Goal: Task Accomplishment & Management: Complete application form

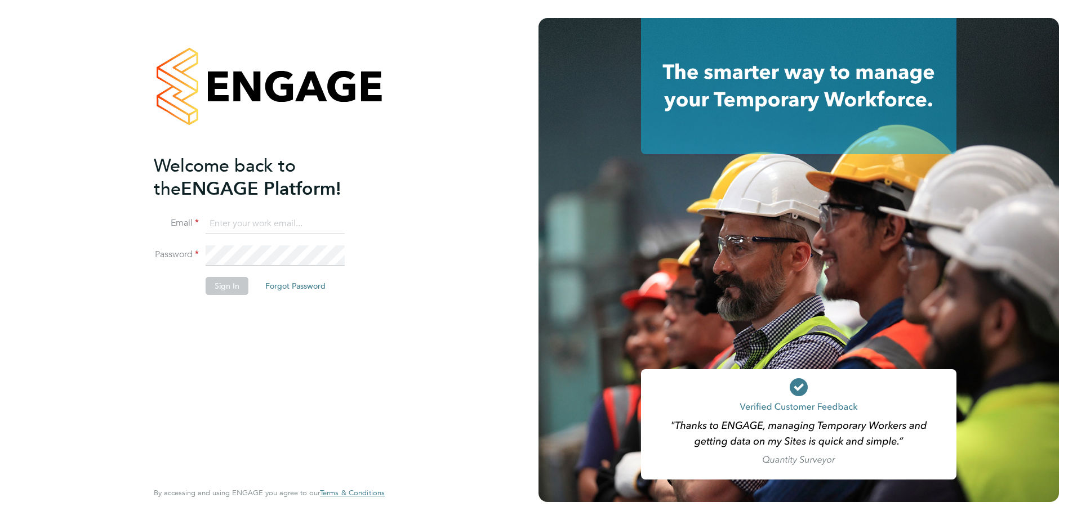
type input "Joe.Nicklin@vistry.co.uk"
click at [234, 283] on button "Sign In" at bounding box center [227, 286] width 43 height 18
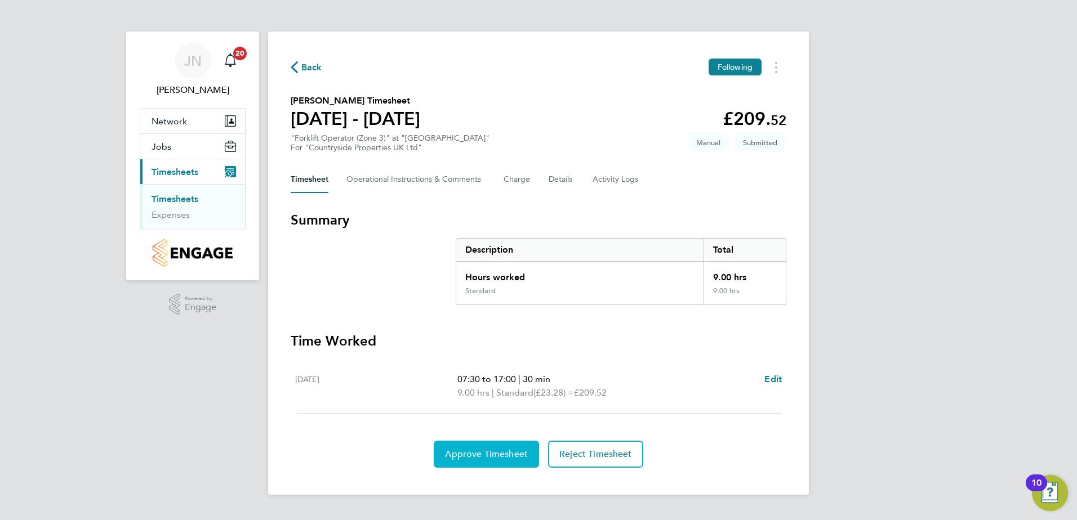
click at [470, 460] on button "Approve Timesheet" at bounding box center [486, 454] width 105 height 27
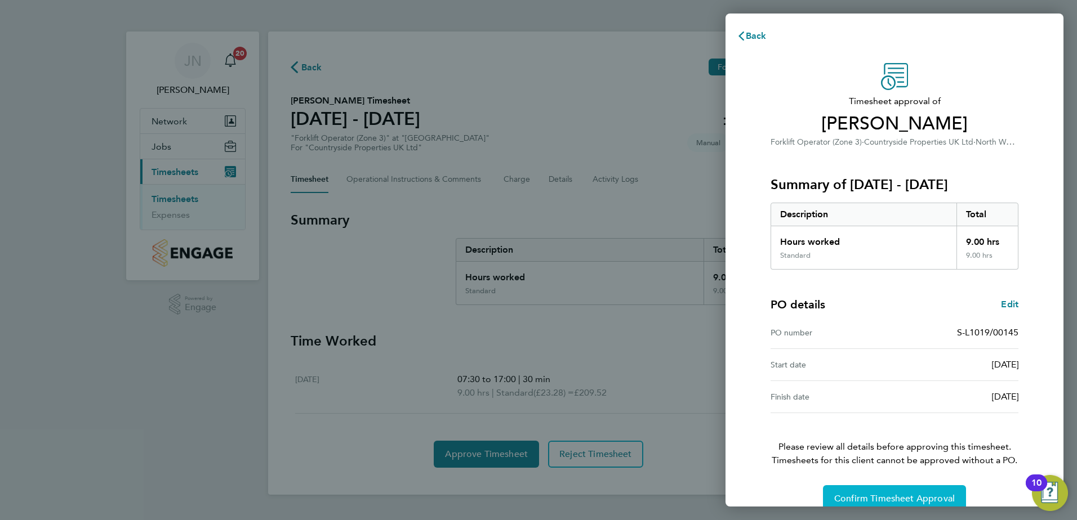
click at [881, 495] on span "Confirm Timesheet Approval" at bounding box center [894, 498] width 121 height 11
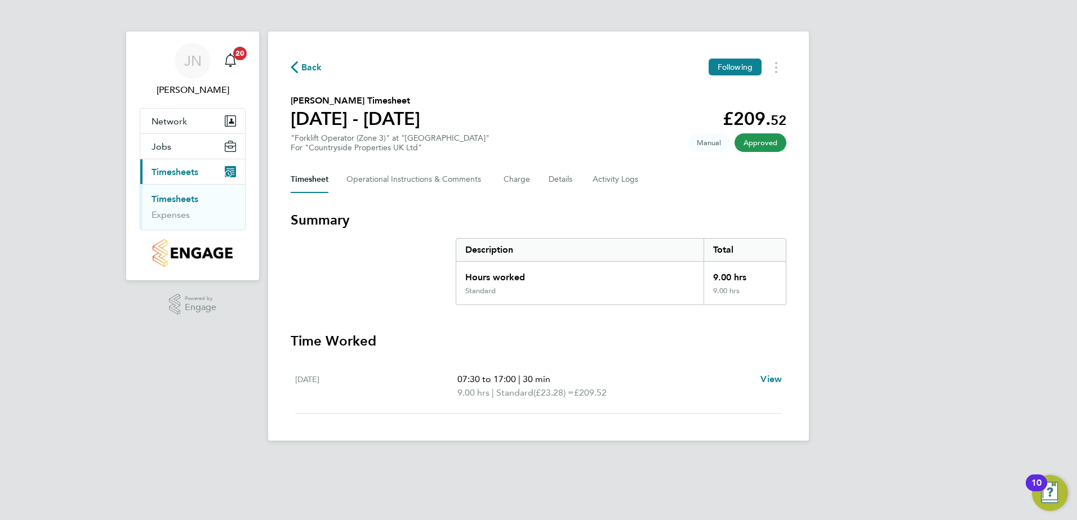
click at [303, 68] on span "Back" at bounding box center [311, 68] width 21 height 14
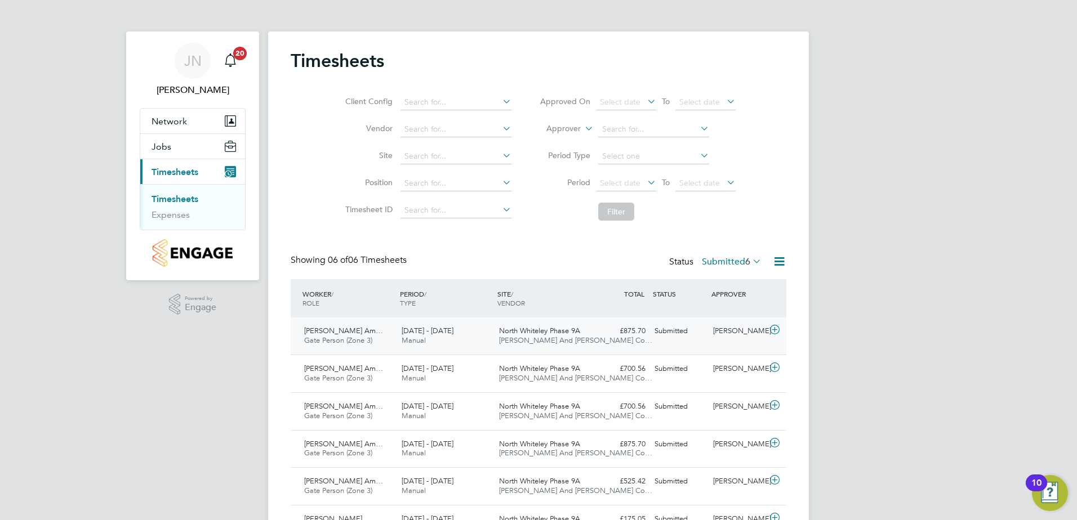
scroll to position [64, 0]
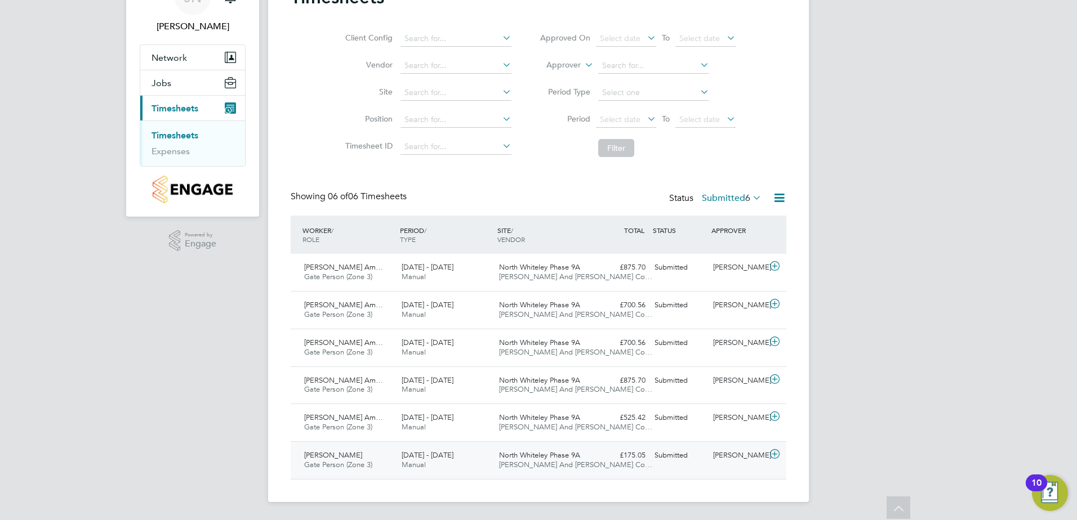
click at [361, 460] on span "Gate Person (Zone 3)" at bounding box center [338, 465] width 68 height 10
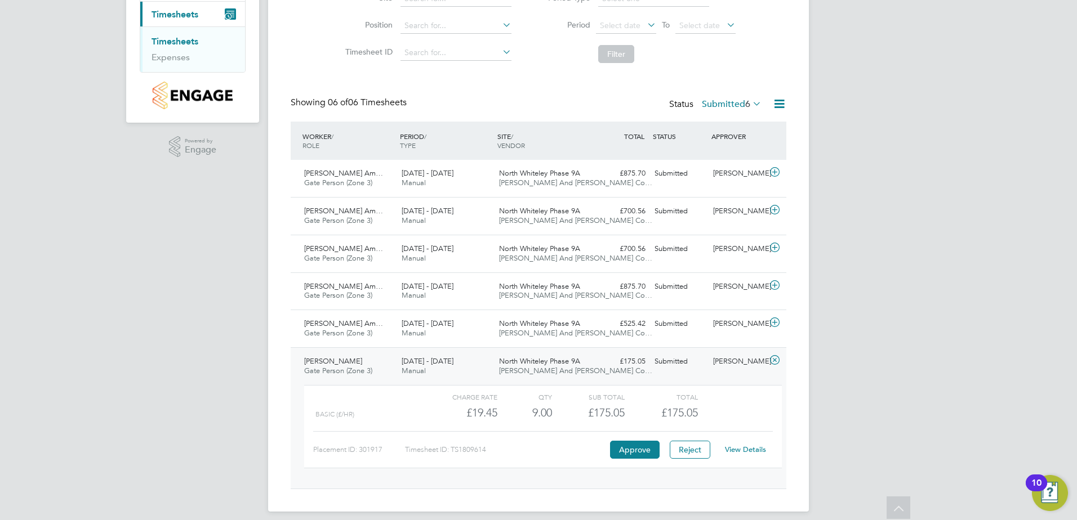
scroll to position [158, 0]
click at [630, 449] on button "Approve" at bounding box center [635, 449] width 50 height 18
click at [335, 317] on div "Oluwafemi Oladapo Am… Gate Person (Zone 3) 31 Mar - 6 Apr 2025" at bounding box center [348, 328] width 97 height 28
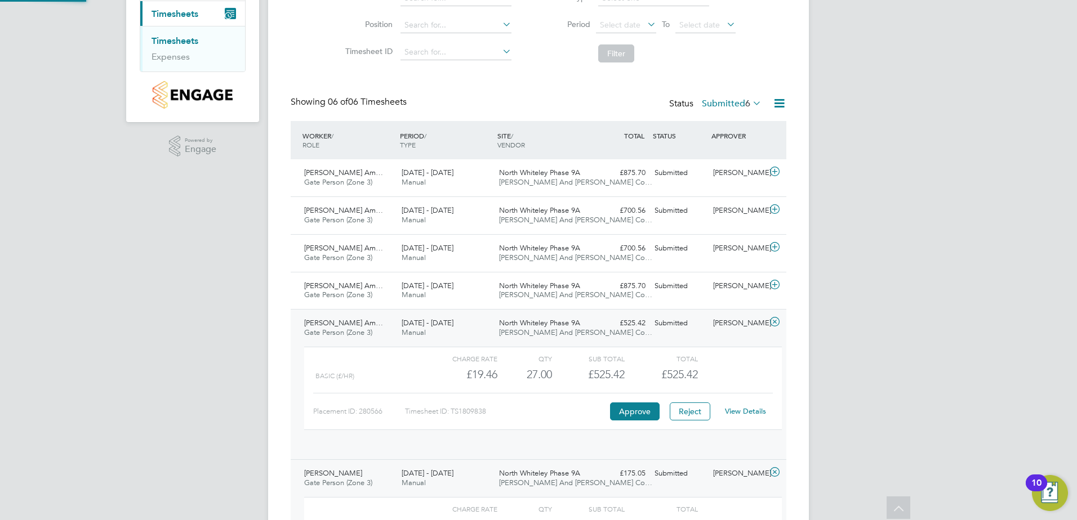
scroll to position [6, 6]
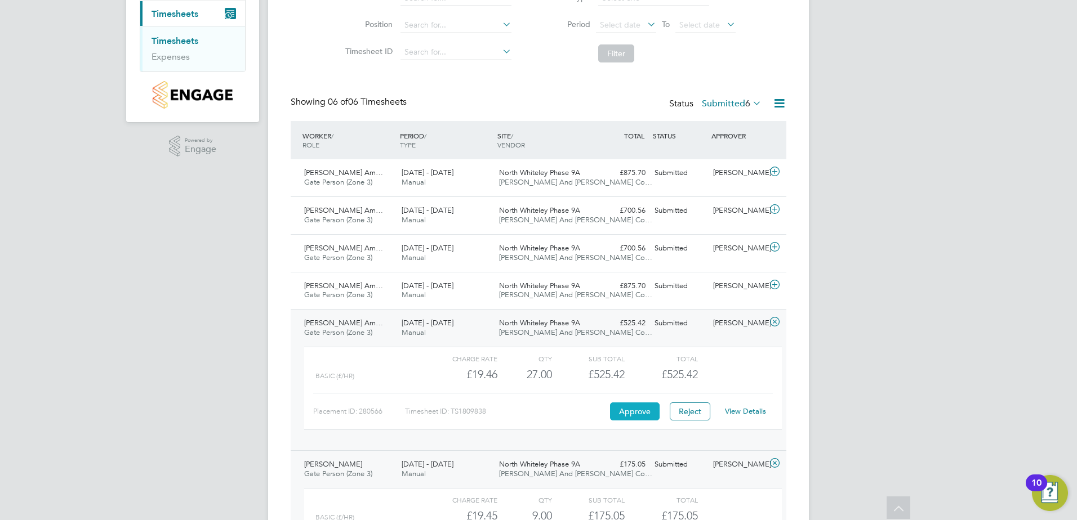
click at [635, 407] on button "Approve" at bounding box center [635, 412] width 50 height 18
click at [348, 299] on span "Gate Person (Zone 3)" at bounding box center [338, 295] width 68 height 10
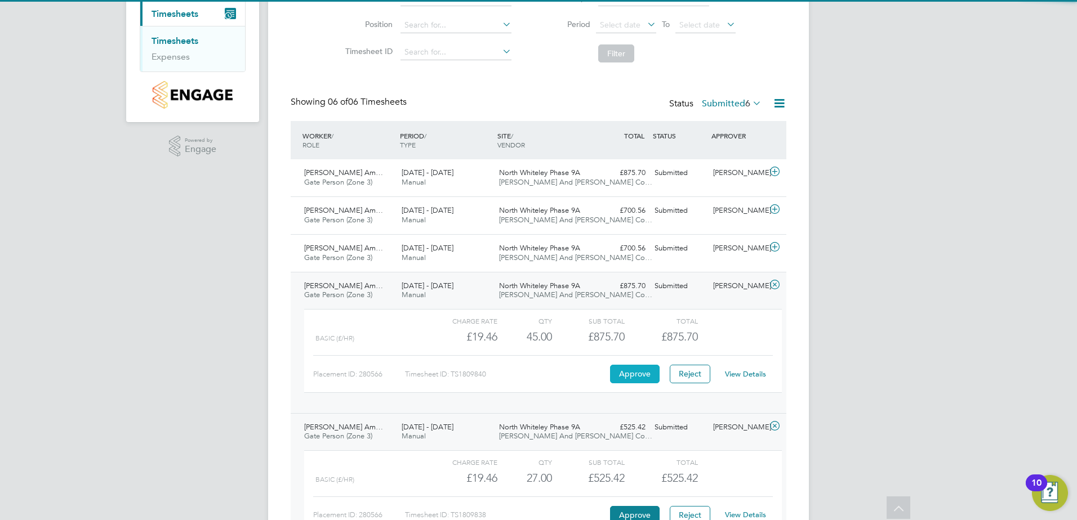
click at [621, 367] on button "Approve" at bounding box center [635, 374] width 50 height 18
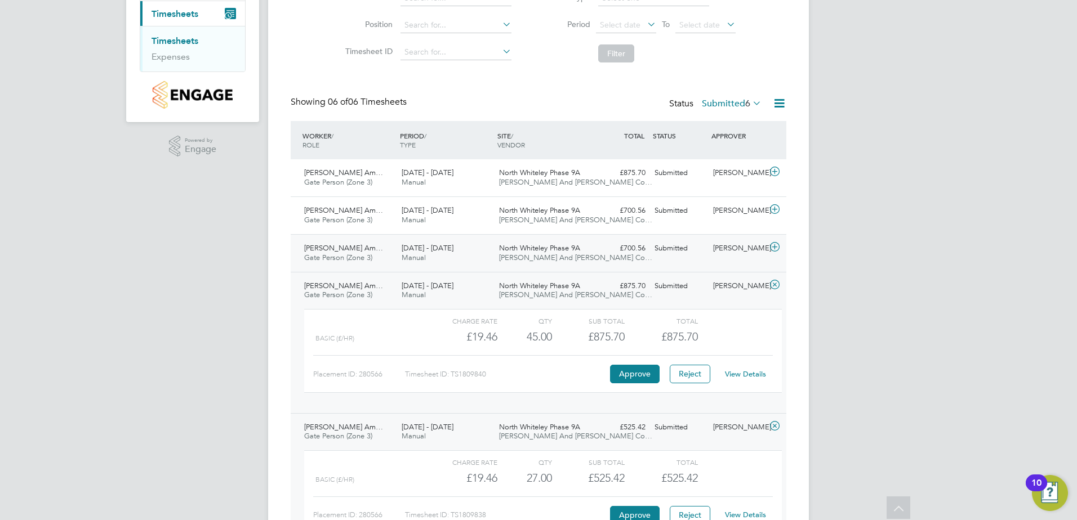
click at [344, 255] on span "Gate Person (Zone 3)" at bounding box center [338, 258] width 68 height 10
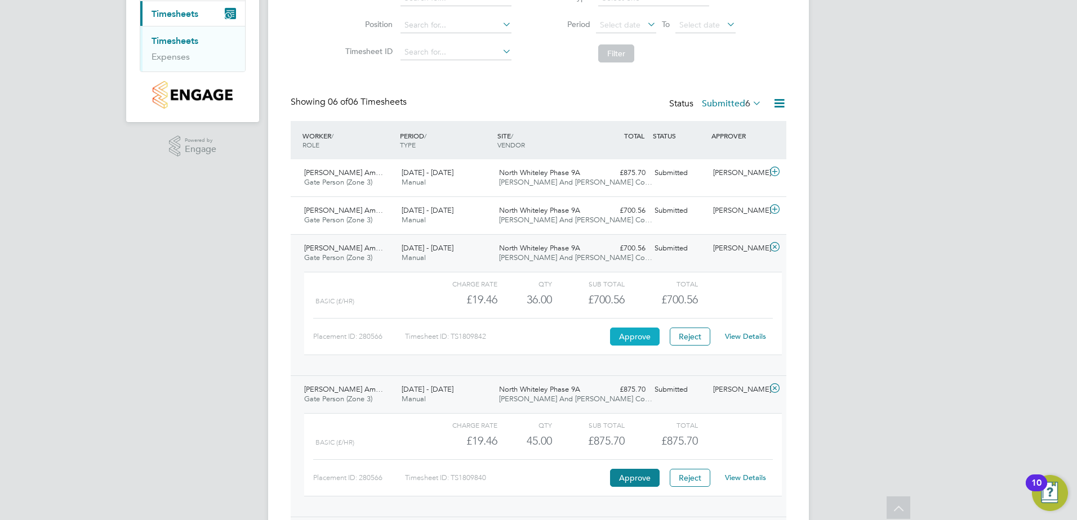
click at [620, 336] on button "Approve" at bounding box center [635, 337] width 50 height 18
click at [366, 213] on span "Oluwafemi Oladapo Am…" at bounding box center [343, 211] width 79 height 10
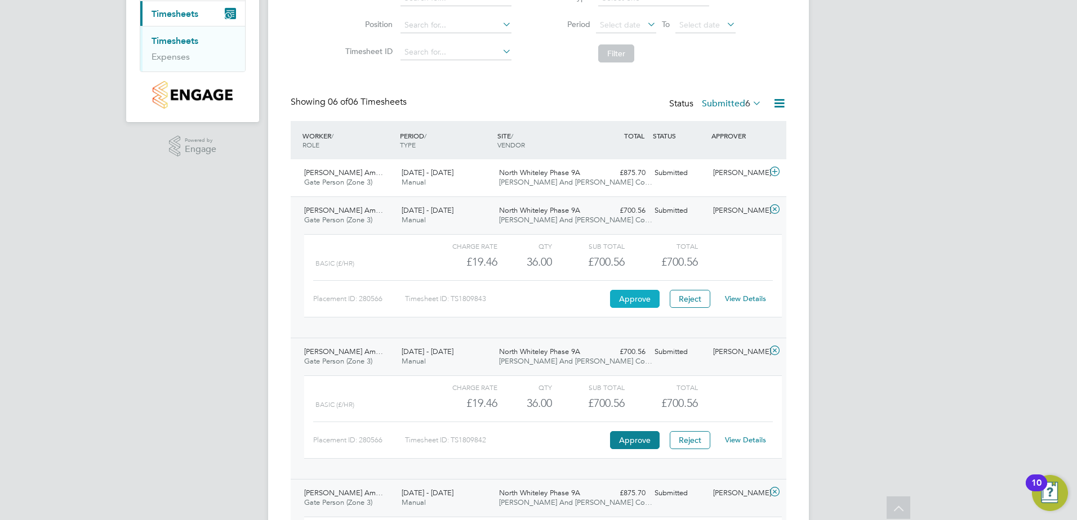
click at [641, 304] on button "Approve" at bounding box center [635, 299] width 50 height 18
click at [451, 181] on div "28 Apr - 4 May 2025 Manual" at bounding box center [445, 178] width 97 height 28
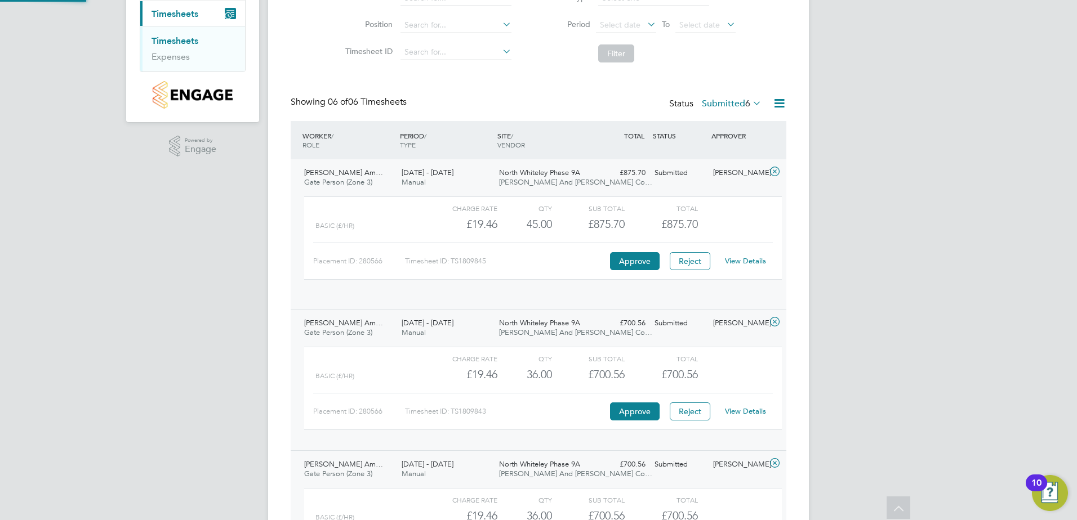
scroll to position [19, 110]
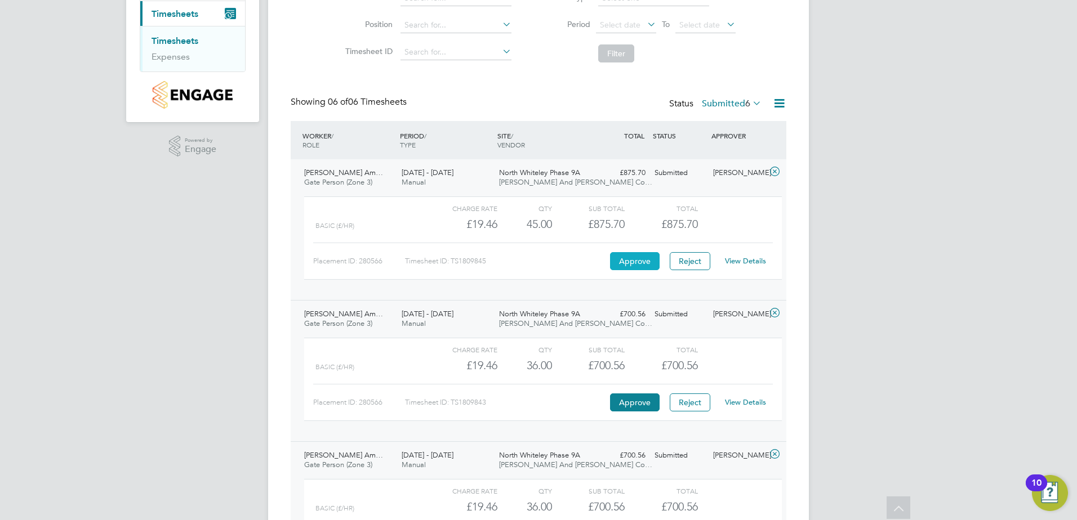
click at [648, 257] on button "Approve" at bounding box center [635, 261] width 50 height 18
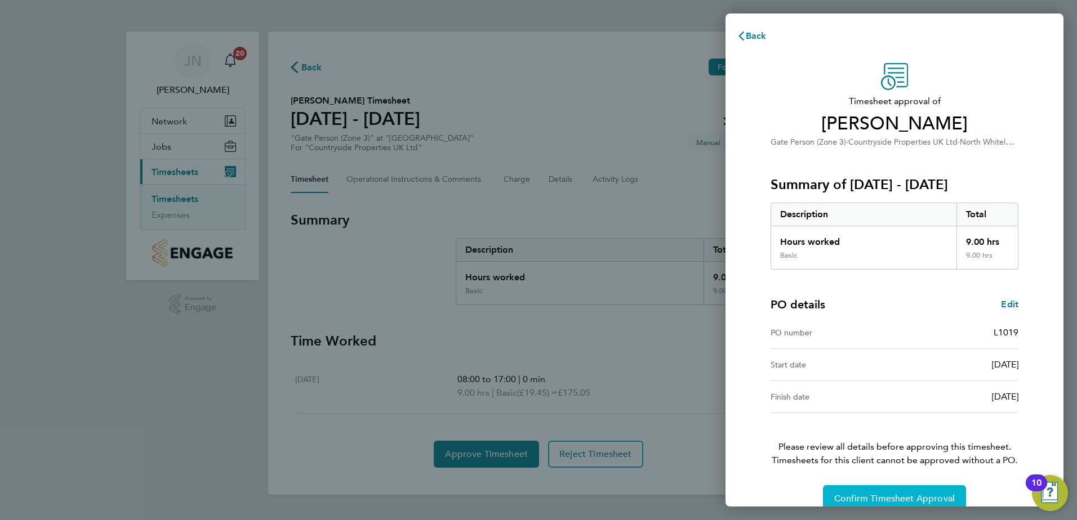
click at [902, 506] on button "Confirm Timesheet Approval" at bounding box center [894, 498] width 143 height 27
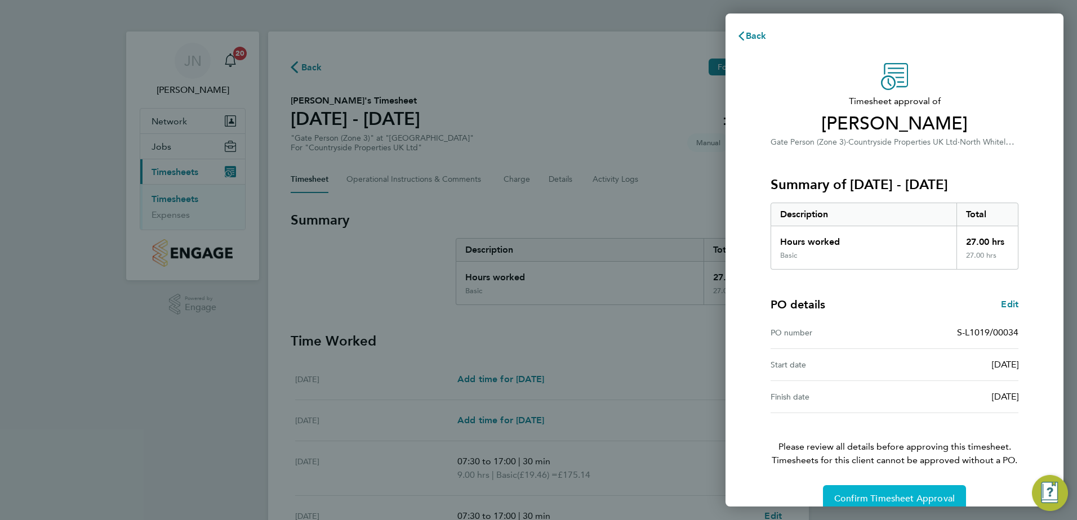
click at [935, 503] on span "Confirm Timesheet Approval" at bounding box center [894, 498] width 121 height 11
click at [866, 497] on span "Confirm Timesheet Approval" at bounding box center [894, 498] width 121 height 11
click at [906, 498] on span "Confirm Timesheet Approval" at bounding box center [894, 498] width 121 height 11
click at [915, 492] on button "Confirm Timesheet Approval" at bounding box center [894, 498] width 143 height 27
click at [898, 491] on button "Confirm Timesheet Approval" at bounding box center [894, 498] width 143 height 27
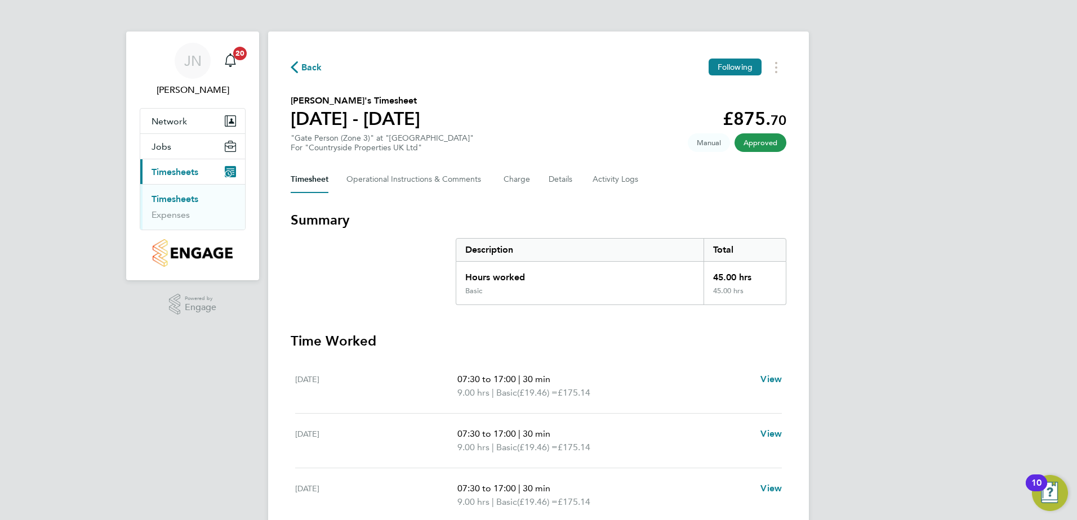
click at [319, 64] on span "Back" at bounding box center [311, 68] width 21 height 14
